Goal: Ask a question

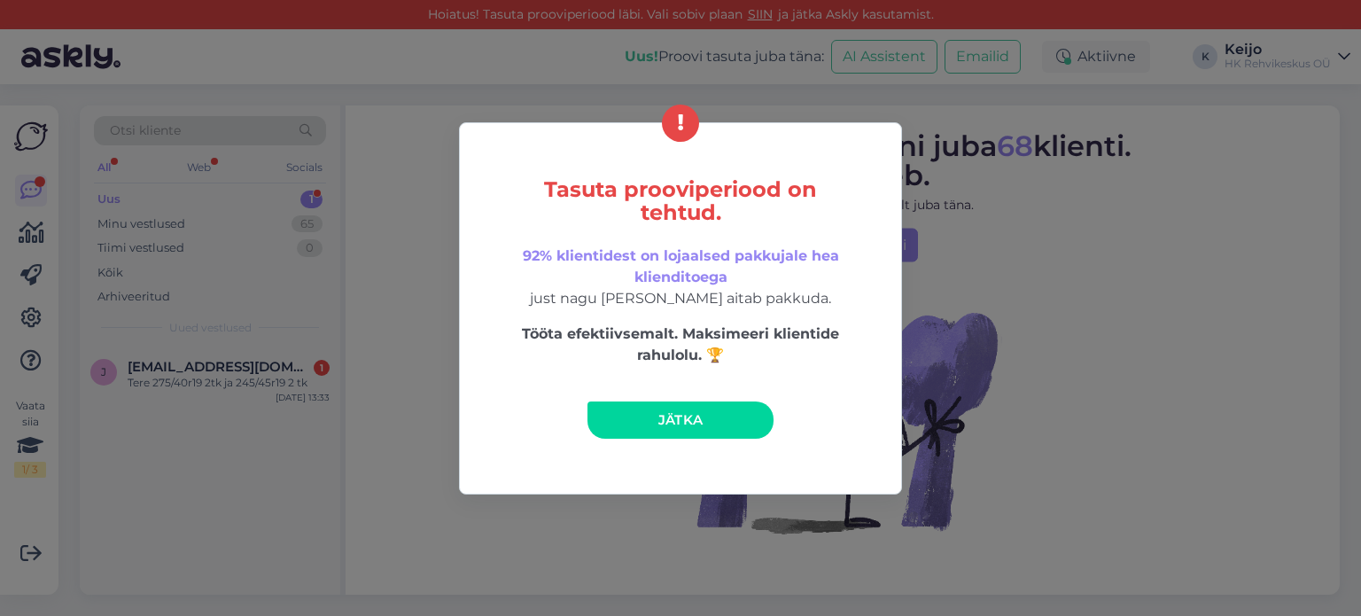
click at [654, 407] on link "Jätka" at bounding box center [680, 419] width 186 height 37
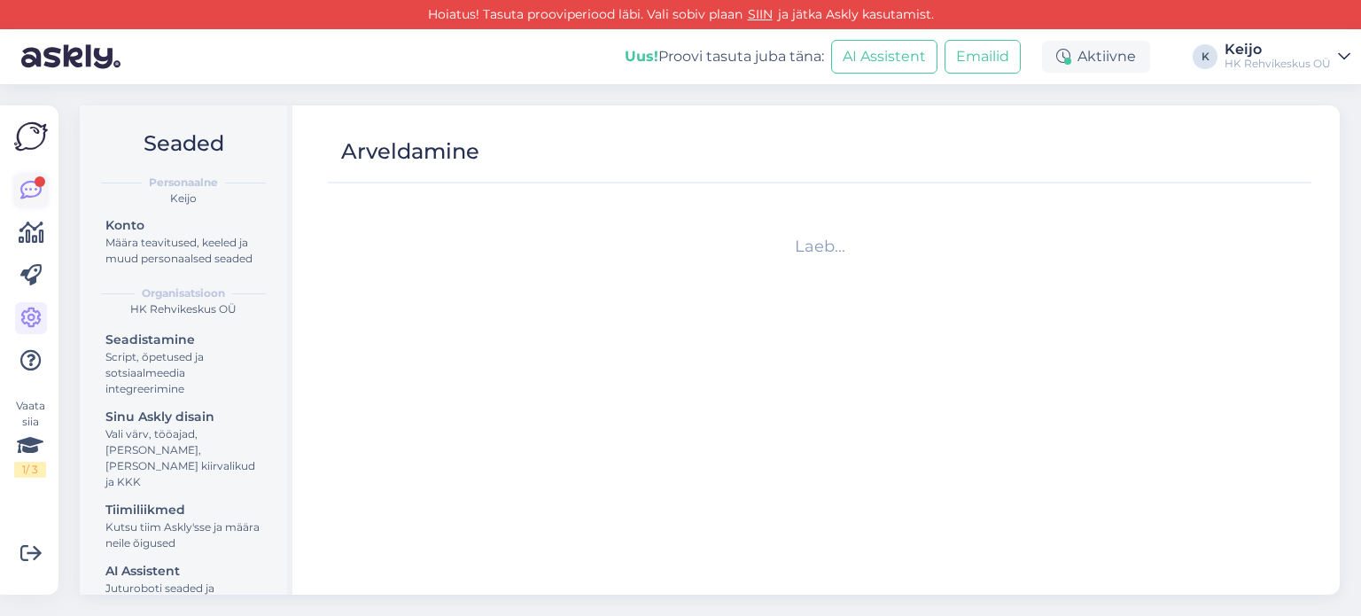
click at [37, 176] on div at bounding box center [40, 181] width 11 height 11
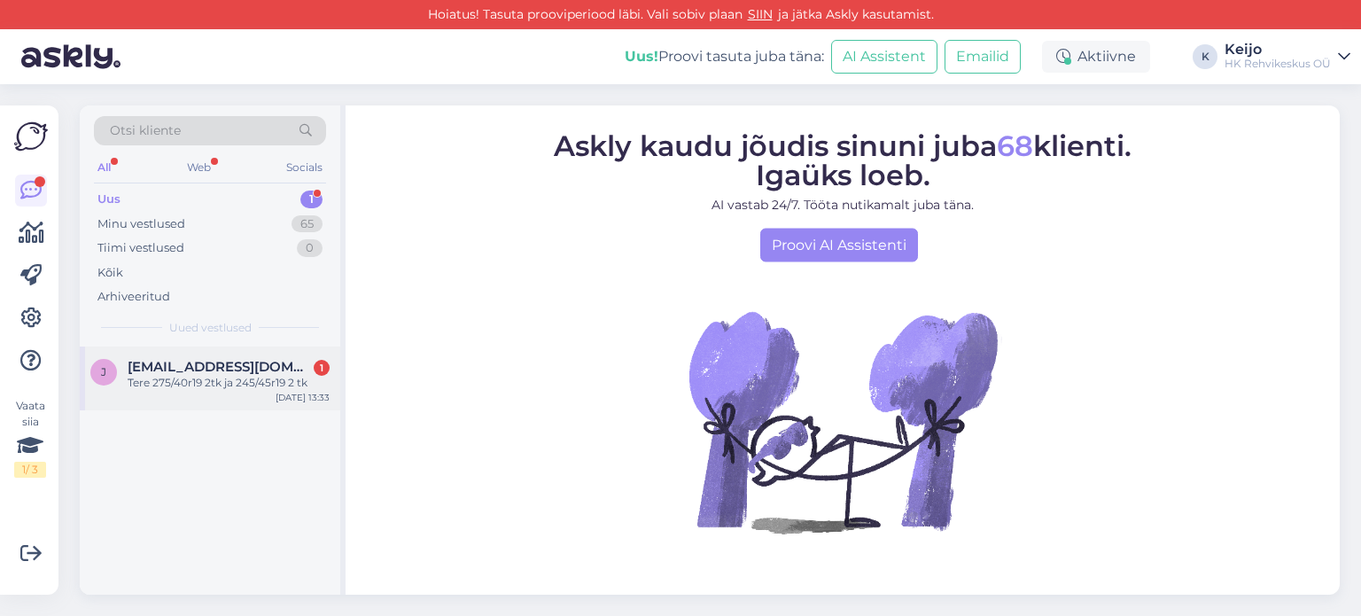
click at [213, 370] on span "[EMAIL_ADDRESS][DOMAIN_NAME]" at bounding box center [220, 367] width 184 height 16
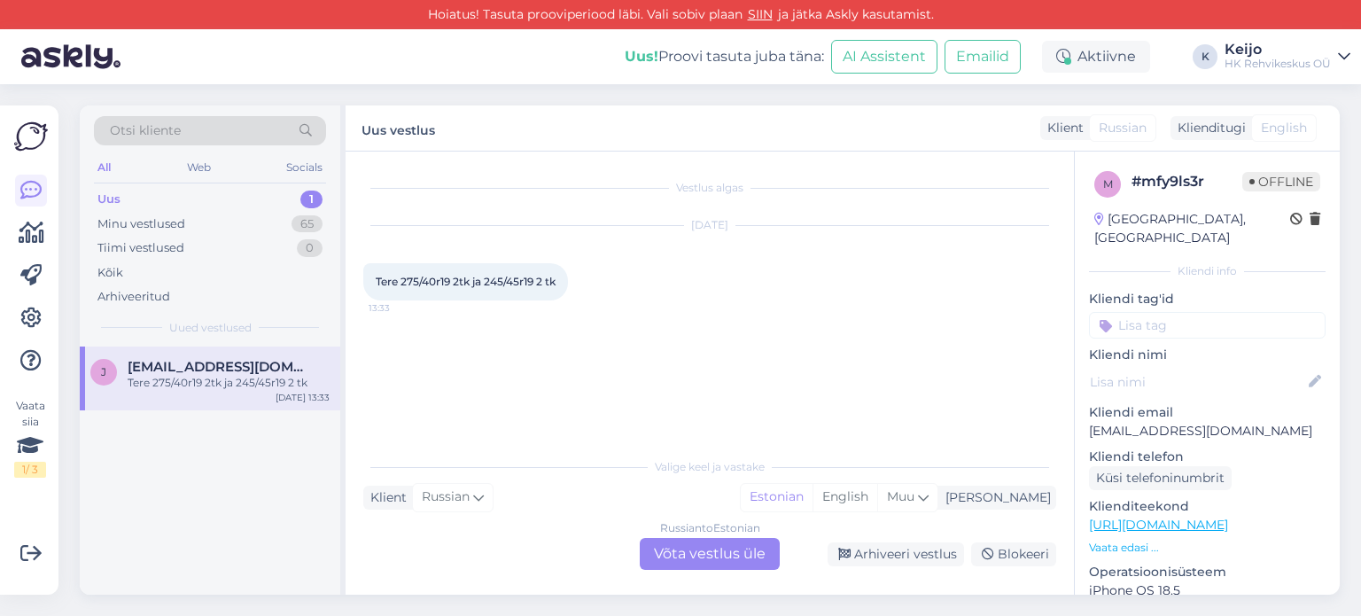
click at [702, 555] on div "Russian to Estonian Võta vestlus üle" at bounding box center [710, 554] width 140 height 32
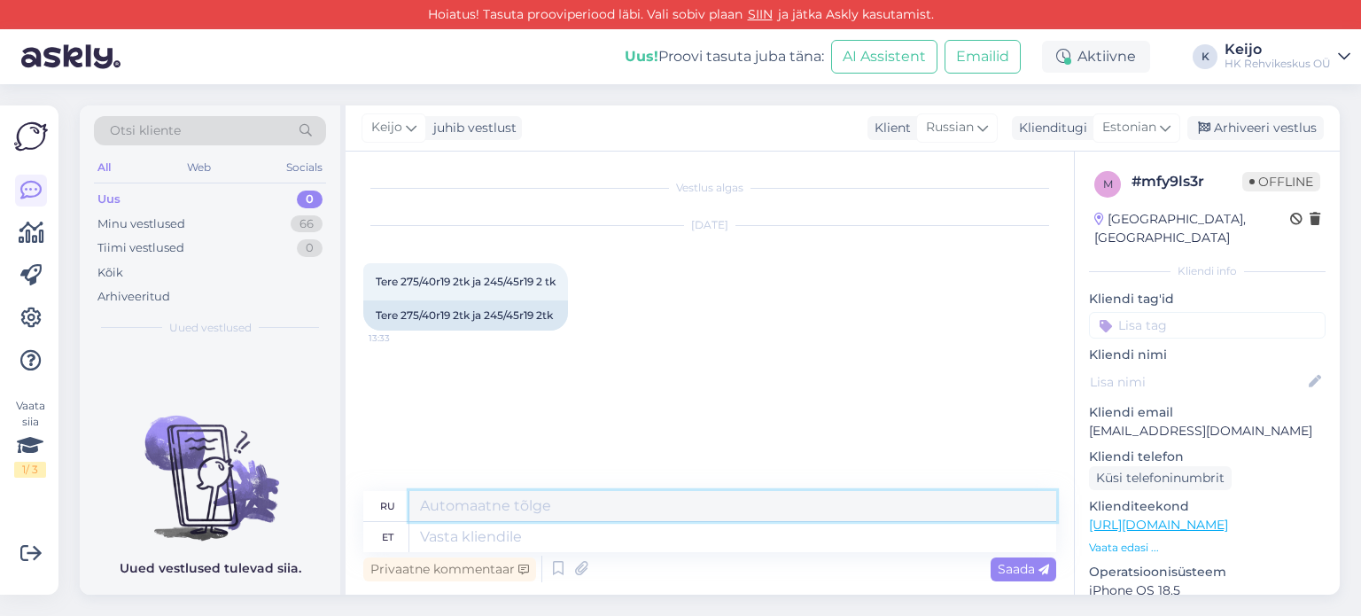
click at [530, 495] on textarea at bounding box center [732, 506] width 647 height 30
type textarea "tere"
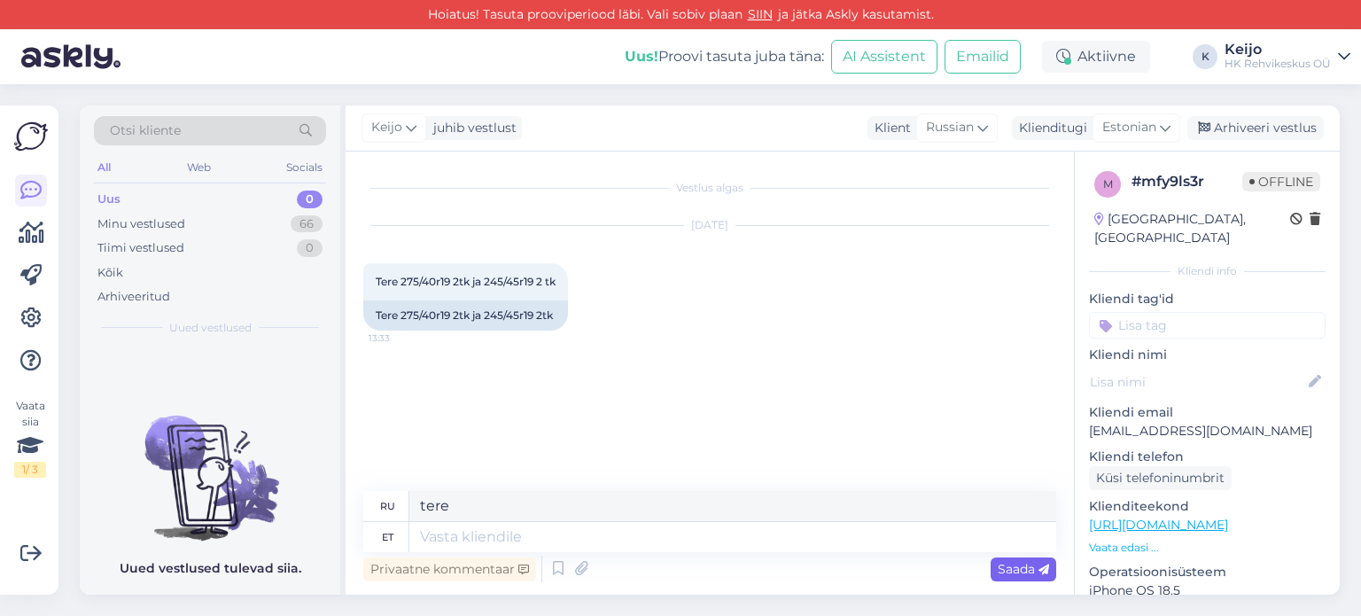
click at [1045, 568] on icon at bounding box center [1043, 569] width 11 height 11
click at [967, 556] on div "Privaatne kommentaar Saada" at bounding box center [709, 569] width 693 height 34
click at [929, 538] on textarea at bounding box center [732, 537] width 647 height 30
type textarea "tere"
type textarea "привет"
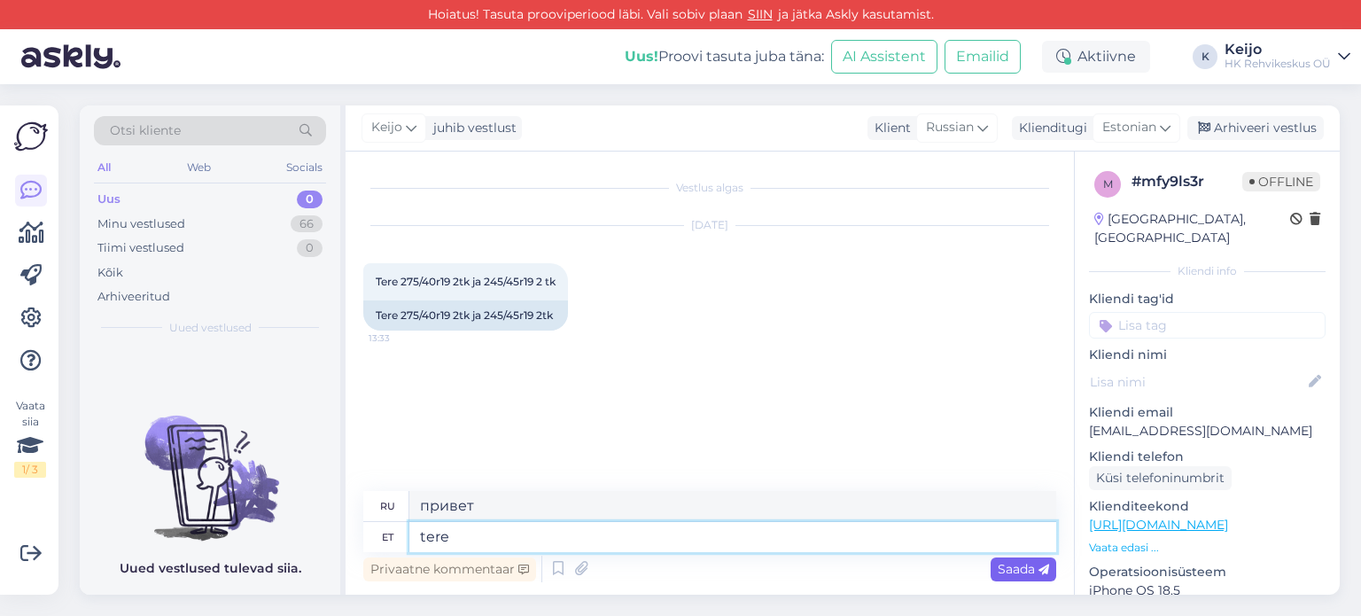
type textarea "tere"
click at [1036, 571] on span "Saada" at bounding box center [1023, 569] width 51 height 16
click at [1006, 535] on textarea at bounding box center [732, 537] width 647 height 30
type textarea "kas"
type textarea "ли"
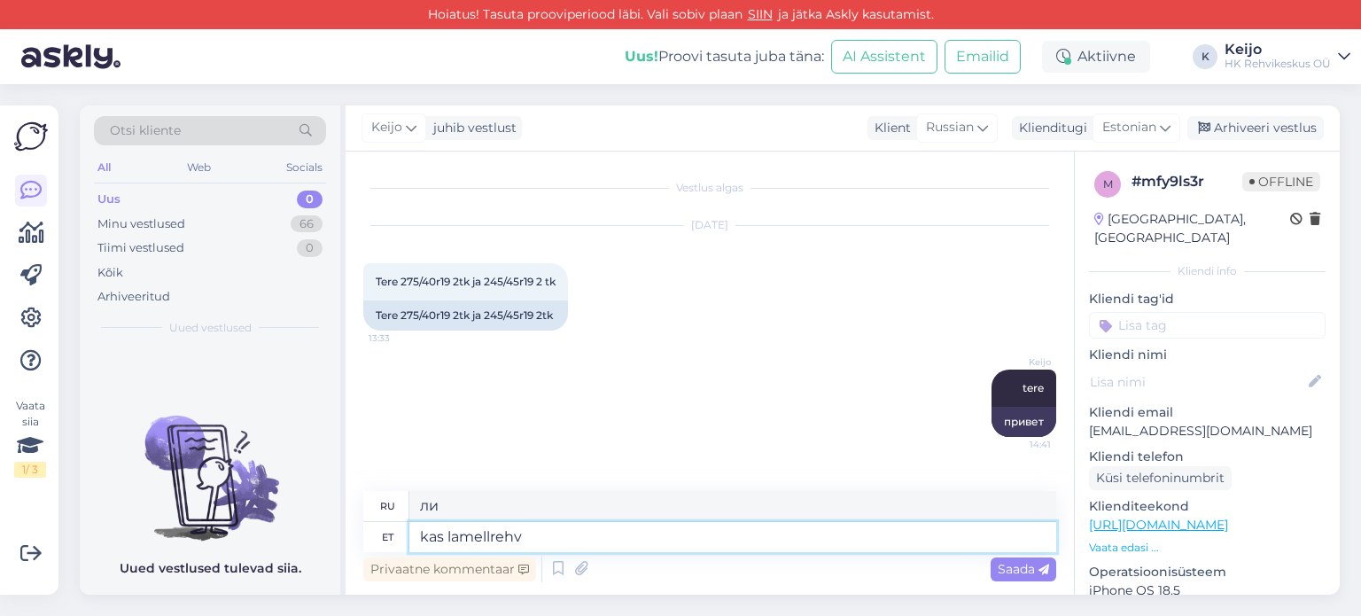
type textarea "kas lamellrehv v"
type textarea "это спущенная шина?"
type textarea "kas lamellrehv või s"
type textarea "либо спущенная шина, либо"
type textarea "kas lamellrehv või suverehv?"
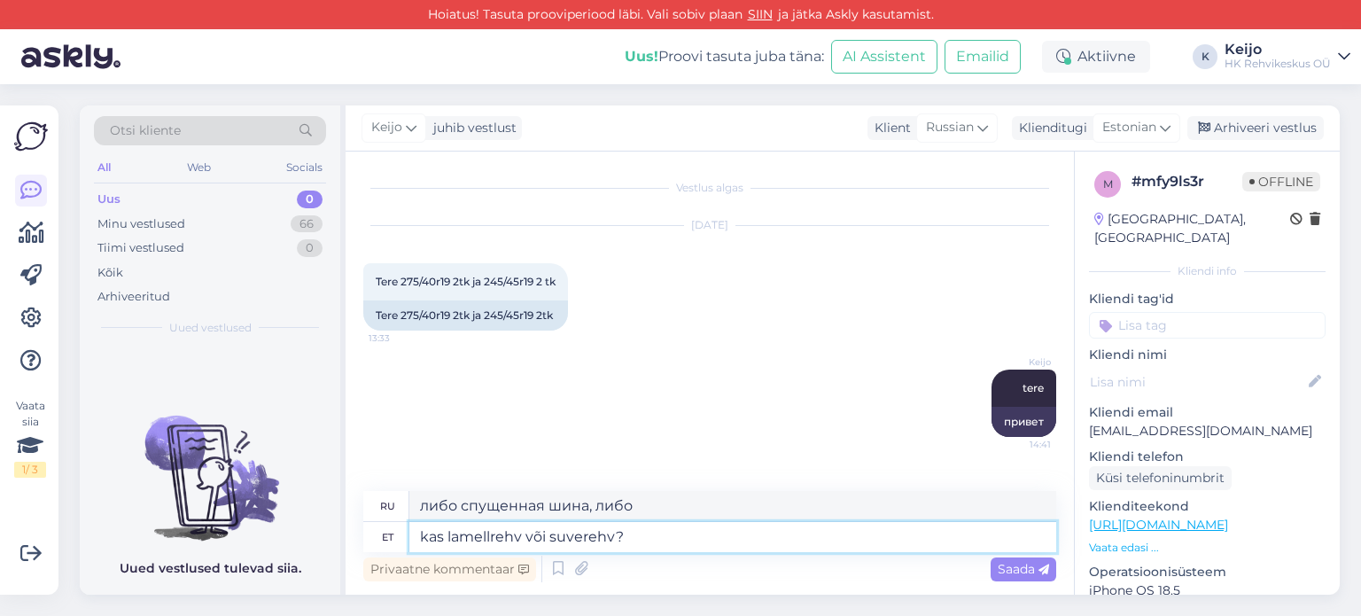
type textarea "зимняя шина или летняя шина?"
type textarea "kas lamellrehv või suverehv?"
click at [1024, 572] on span "Saada" at bounding box center [1023, 569] width 51 height 16
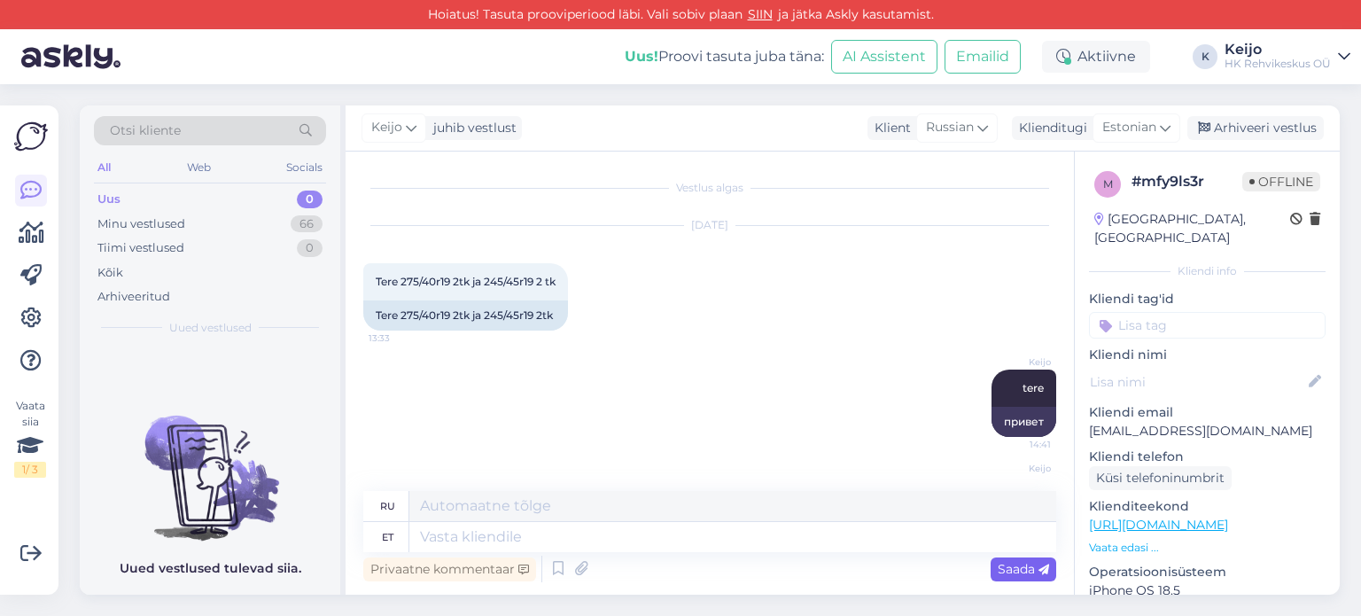
scroll to position [87, 0]
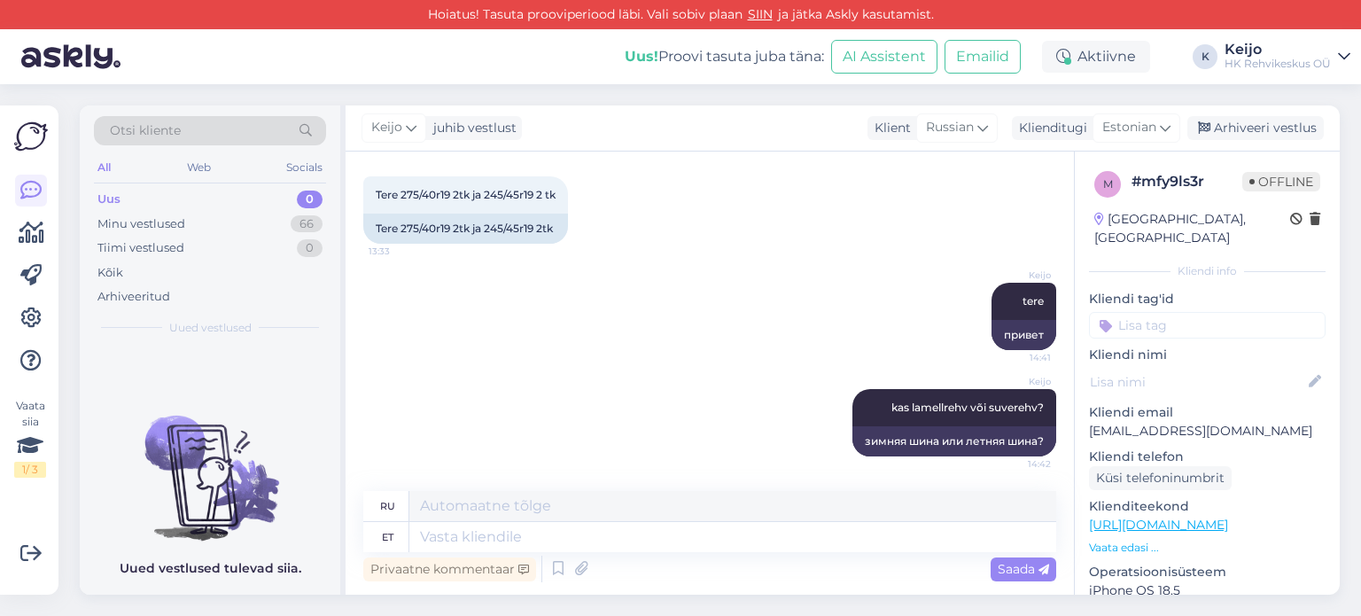
click at [386, 512] on div "ru" at bounding box center [387, 506] width 15 height 30
click at [494, 540] on textarea at bounding box center [732, 537] width 647 height 30
click at [544, 534] on textarea at bounding box center [732, 537] width 647 height 30
click at [501, 534] on textarea at bounding box center [732, 537] width 647 height 30
click at [500, 534] on textarea at bounding box center [732, 537] width 647 height 30
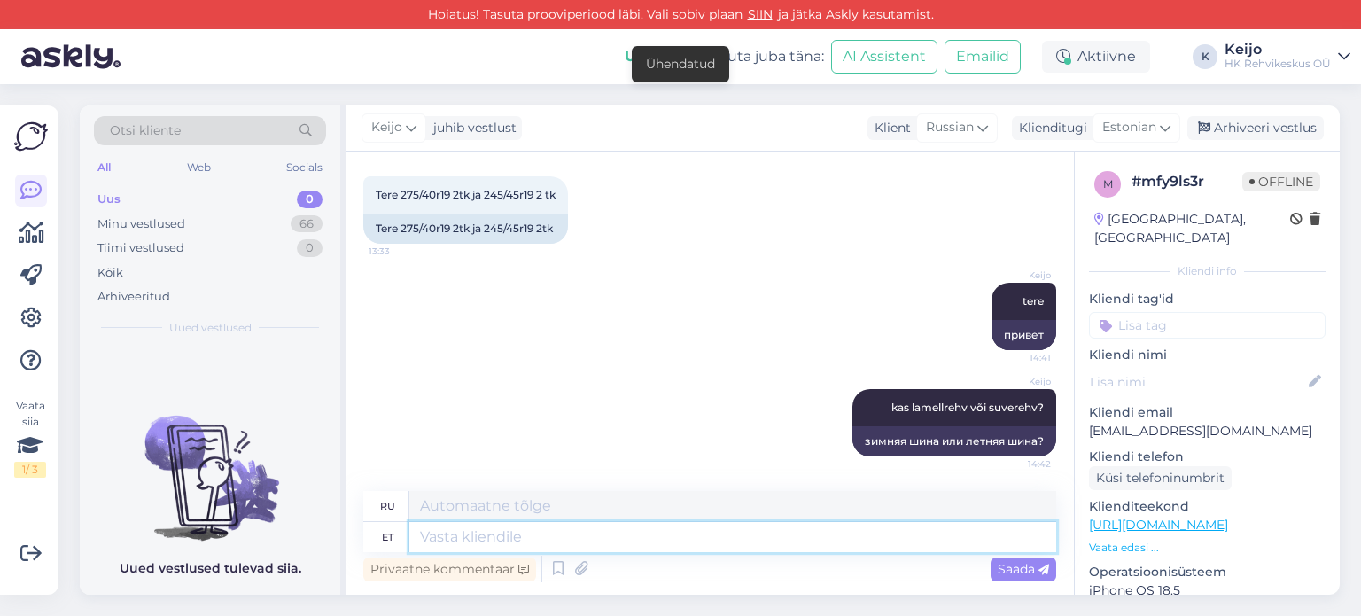
click at [835, 536] on textarea at bounding box center [732, 537] width 647 height 30
type textarea "kas"
type textarea "ли"
type textarea "kas odav, k"
type textarea "это [GEOGRAPHIC_DATA],"
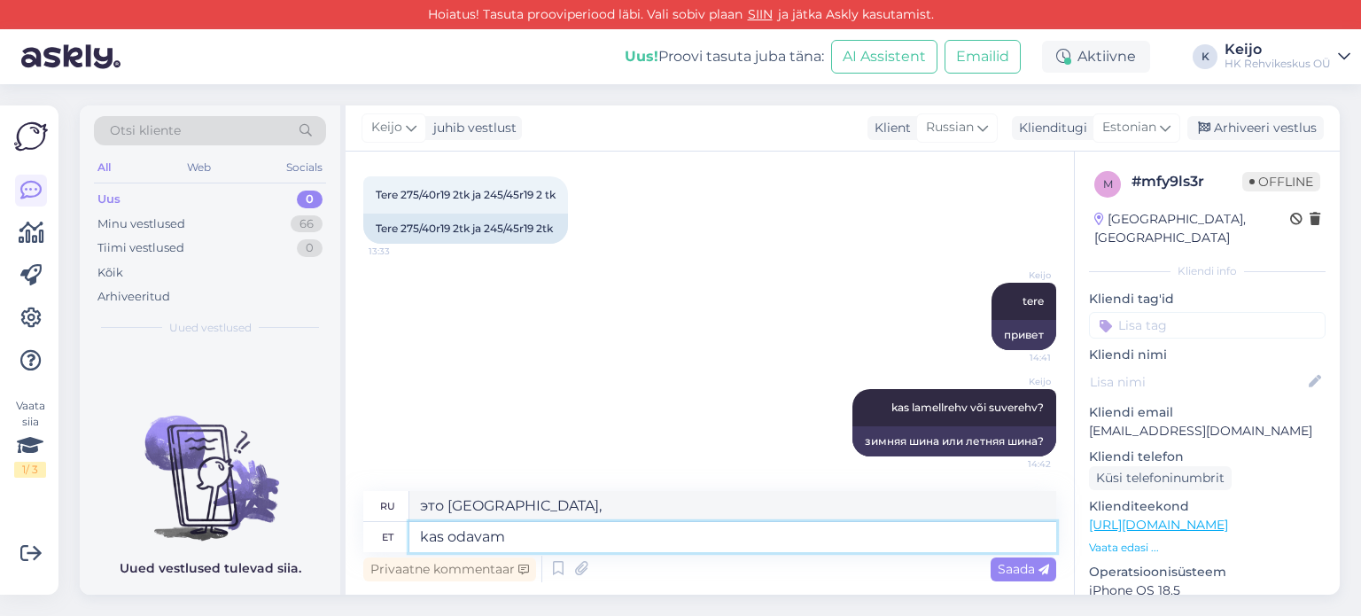
type textarea "kas odavam"
type textarea "это дешевле?"
type textarea "kas odavamad, k"
type textarea "они дешевле,"
type textarea "kas odavamad, keskklass"
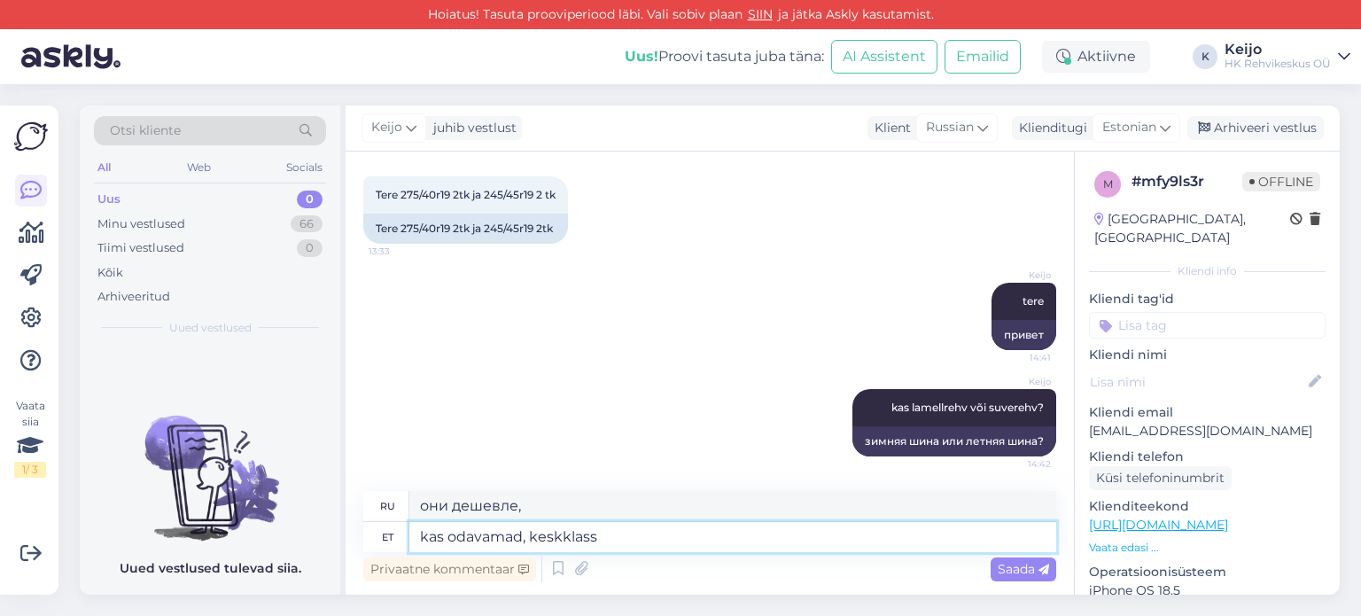
type textarea "либо дешевле, средний класс"
type textarea "kas odavamad, keskklass või p"
type textarea "либо дешевле, среднего класса или"
type textarea "kas odavamad, keskklass või premium"
type textarea "либо дешевле, либо среднего ценового диапазона, либо премиум-класса"
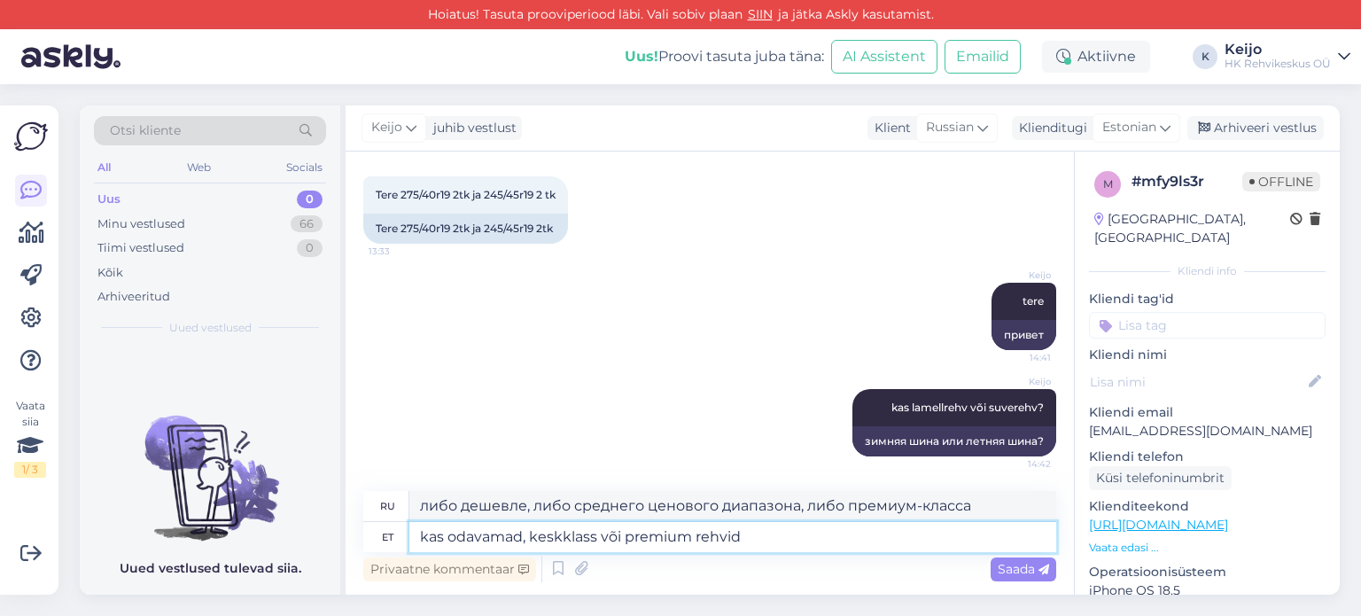
type textarea "kas odavamad, keskklass või premium rehvid?"
type textarea "более дешевые, средние или премиум-шины?"
type textarea "kas odavamad, keskklass või premium rehvid?"
click at [1044, 556] on div "Privaatne kommentaar Saada" at bounding box center [709, 569] width 693 height 34
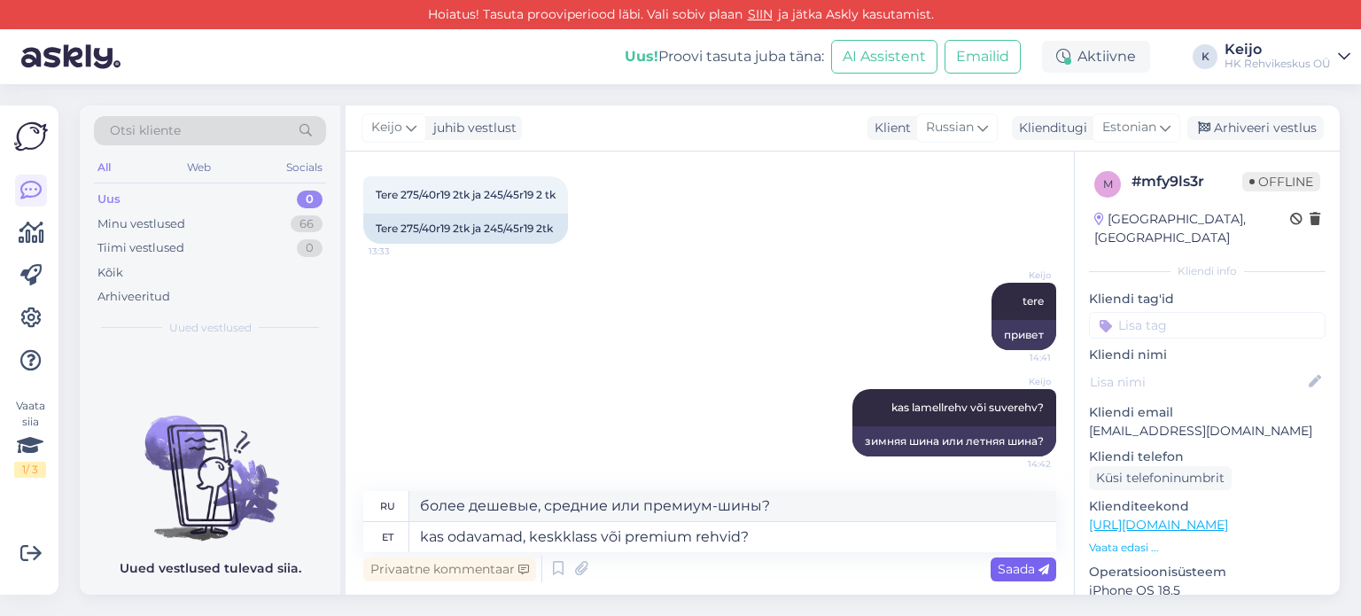
click at [1038, 562] on span "Saada" at bounding box center [1023, 569] width 51 height 16
